Goal: Task Accomplishment & Management: Manage account settings

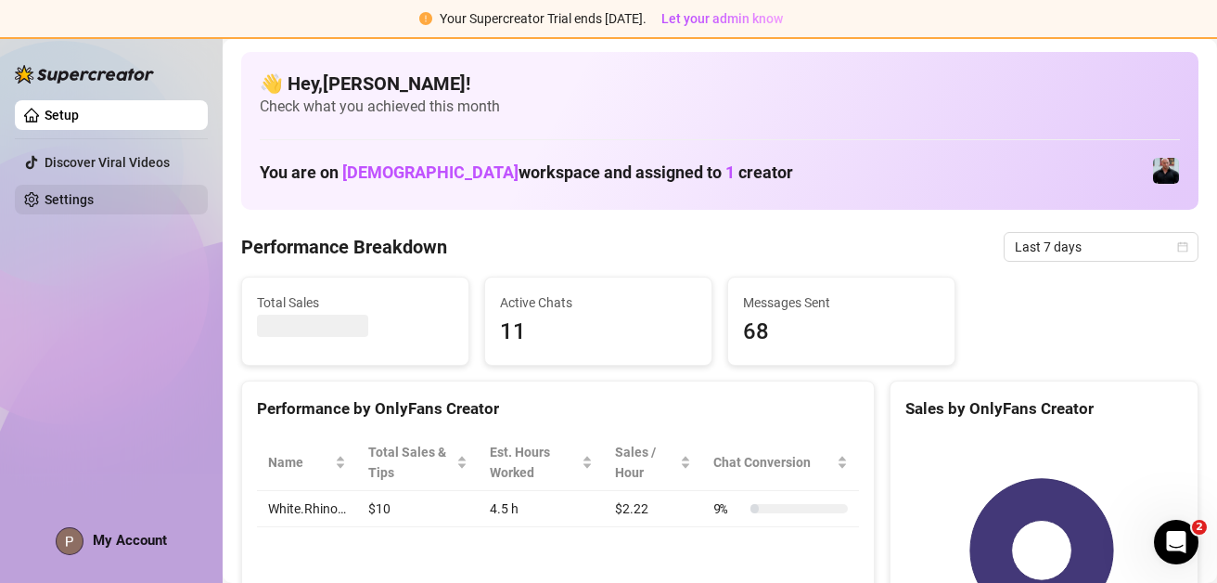
click at [94, 202] on link "Settings" at bounding box center [69, 199] width 49 height 15
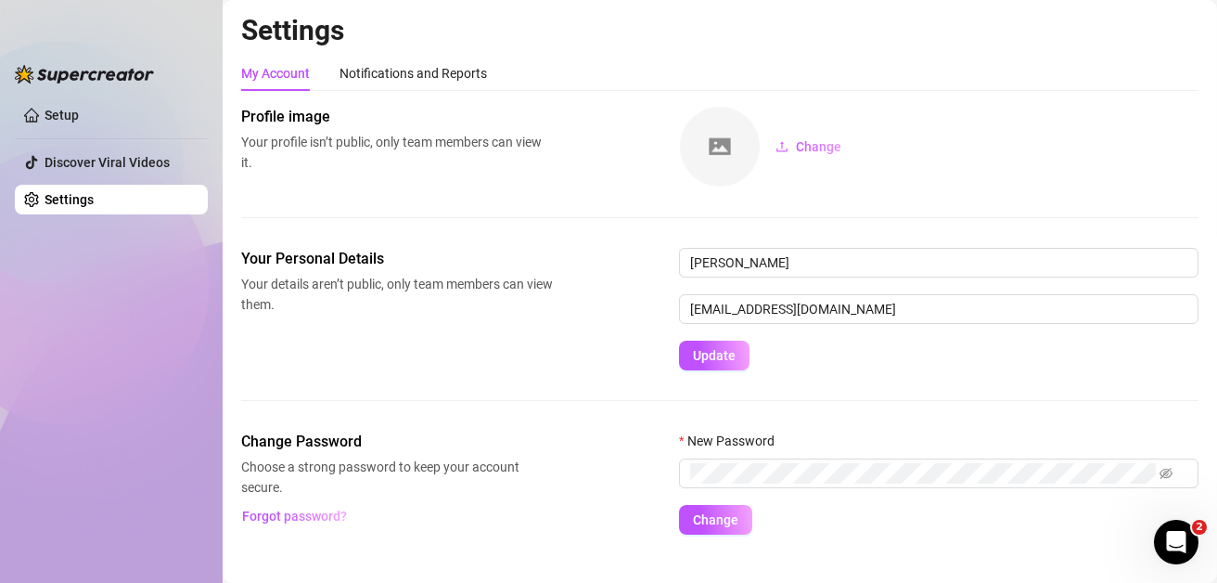
click at [163, 435] on div "Setup Discover Viral Videos Settings" at bounding box center [111, 301] width 193 height 529
click at [79, 118] on link "Setup" at bounding box center [62, 115] width 34 height 15
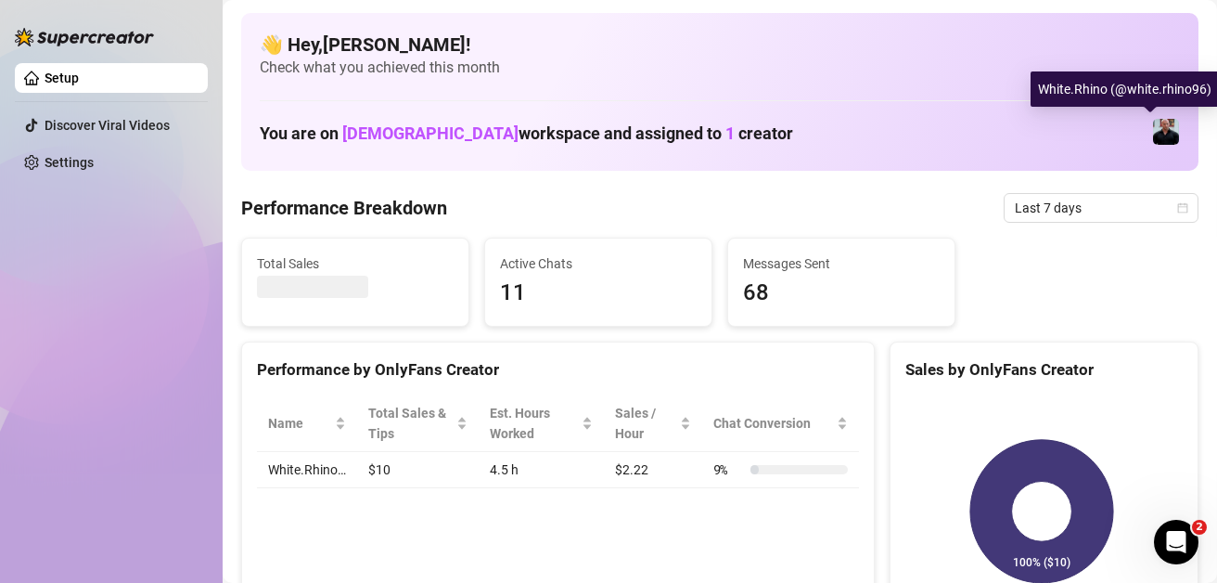
click at [1153, 129] on img at bounding box center [1166, 132] width 26 height 26
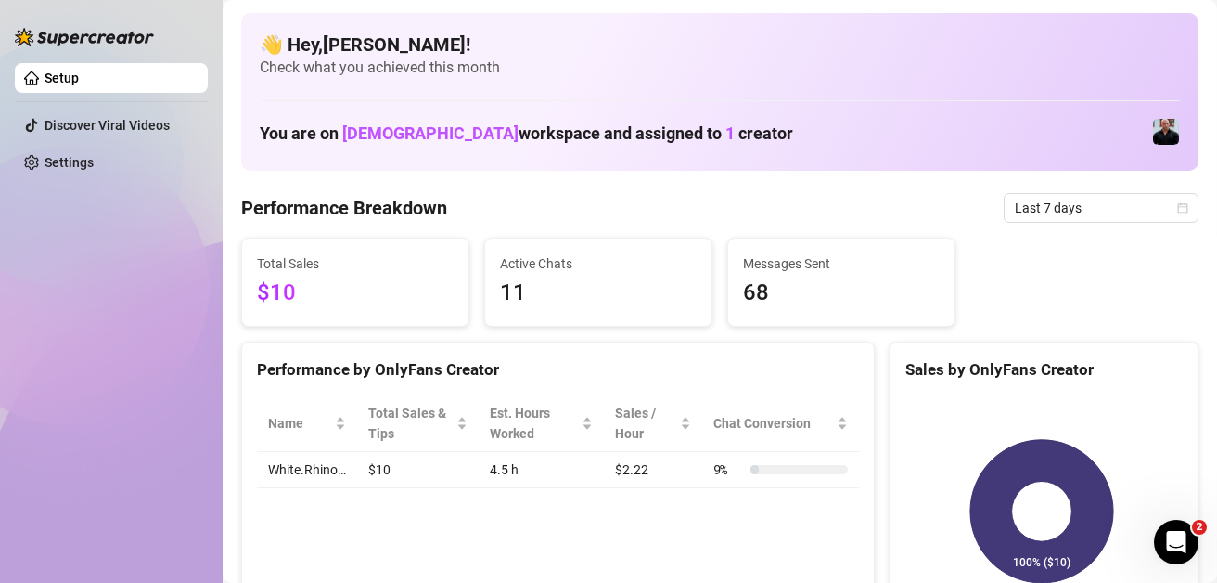
click at [1153, 131] on img at bounding box center [1166, 132] width 26 height 26
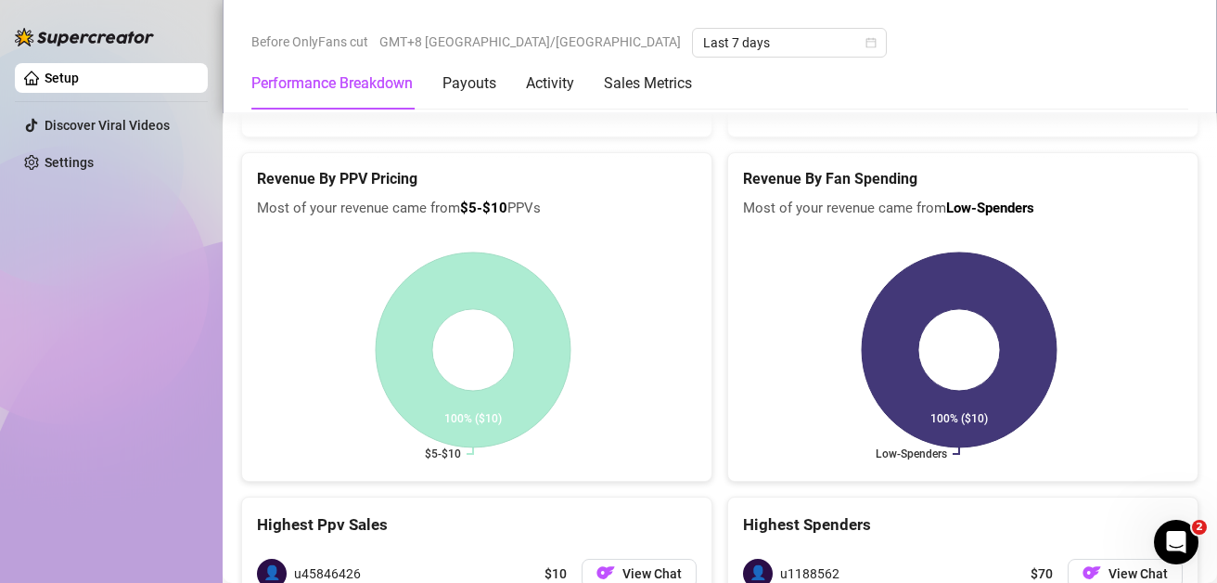
scroll to position [3355, 0]
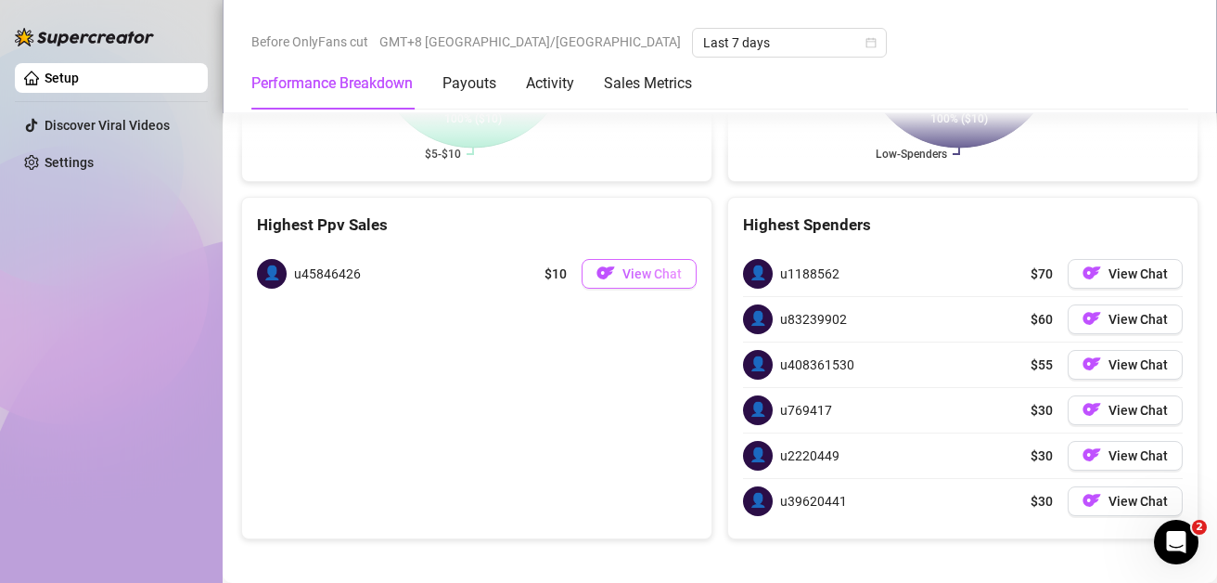
click at [624, 267] on span "View Chat" at bounding box center [652, 273] width 59 height 15
click at [62, 155] on link "Settings" at bounding box center [69, 162] width 49 height 15
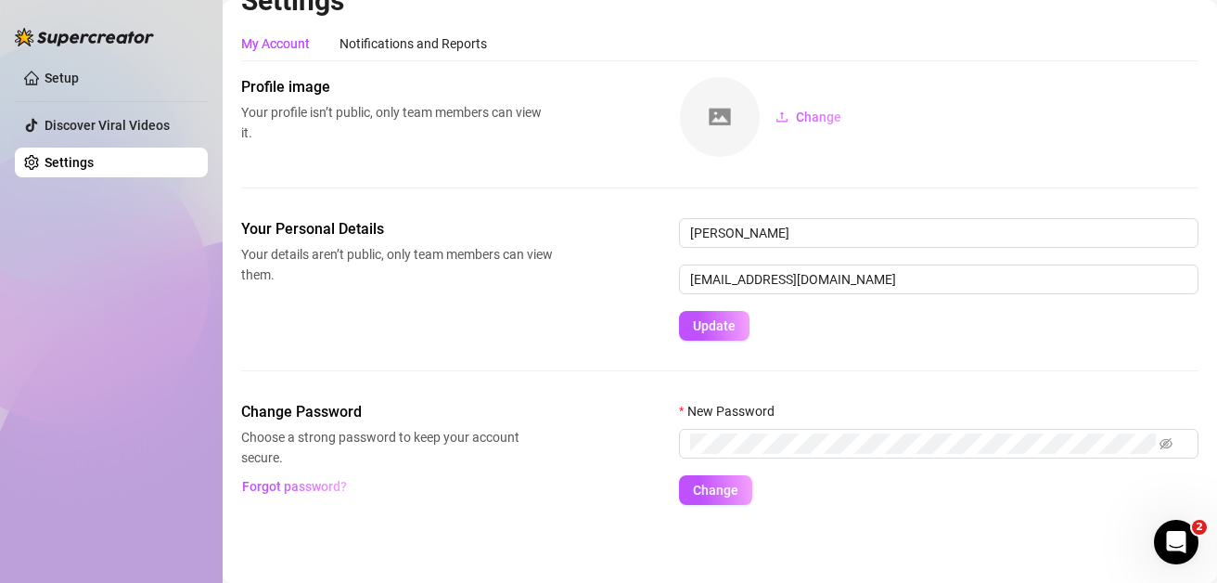
scroll to position [29, 0]
click at [44, 267] on div "Setup Discover Viral Videos Settings" at bounding box center [111, 283] width 193 height 566
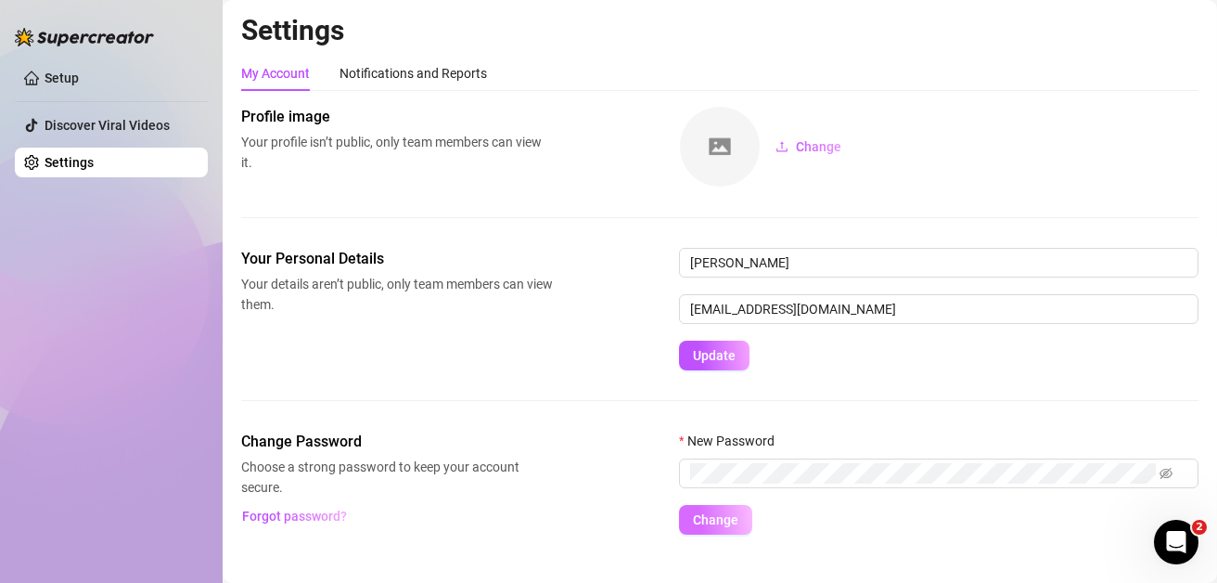
scroll to position [29, 0]
